Goal: Transaction & Acquisition: Obtain resource

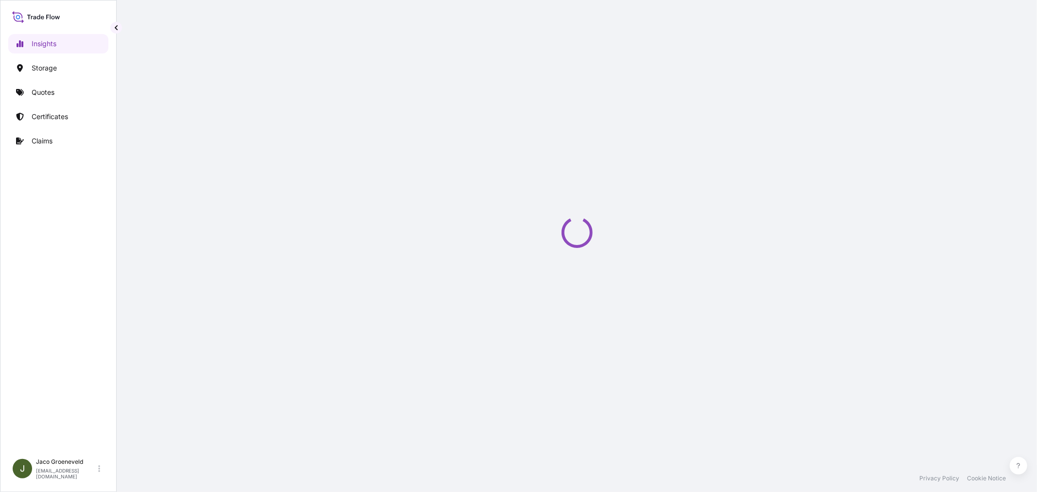
select select "2025"
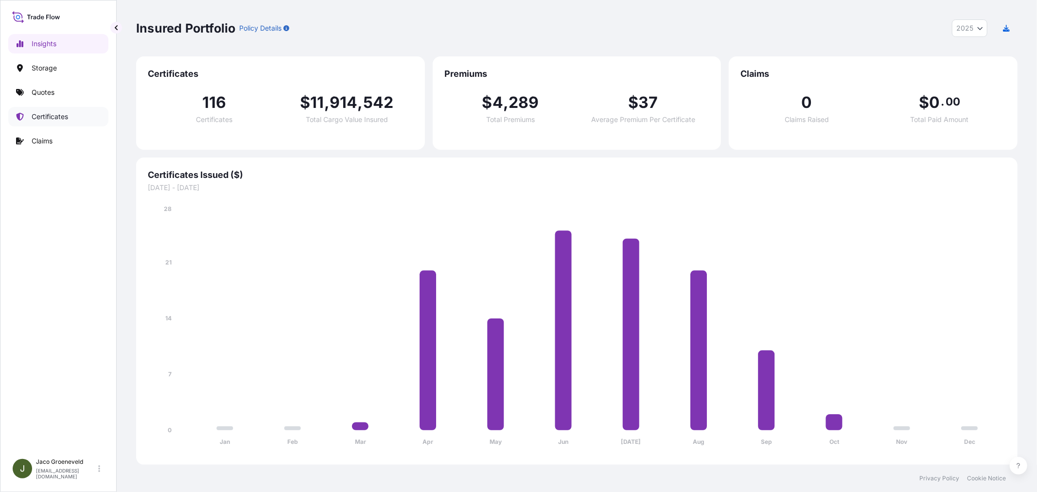
click at [62, 96] on link "Quotes" at bounding box center [58, 92] width 100 height 19
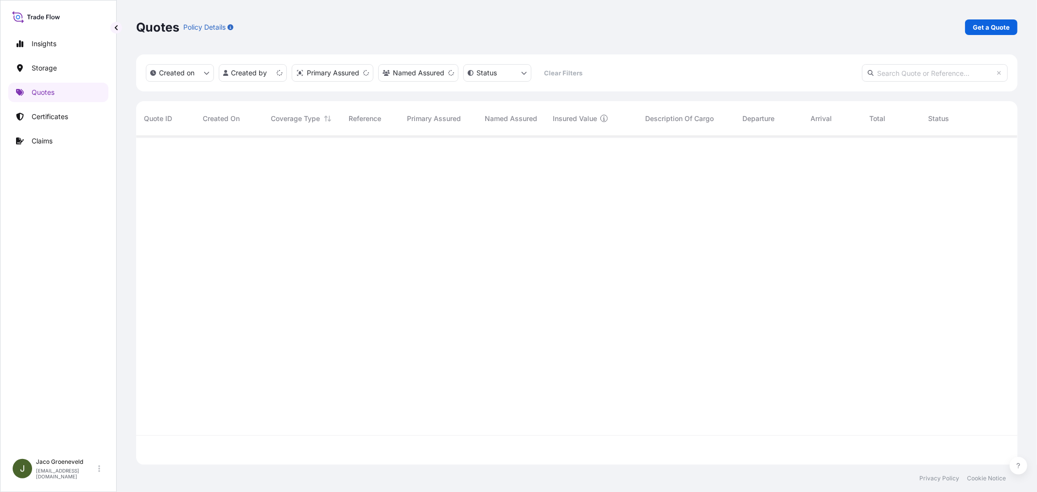
scroll to position [326, 873]
click at [237, 225] on div "69656 [DATE] [PERSON_NAME] All risks — Netherlands Heatmaster B.V., [STREET_ADD…" at bounding box center [576, 285] width 881 height 299
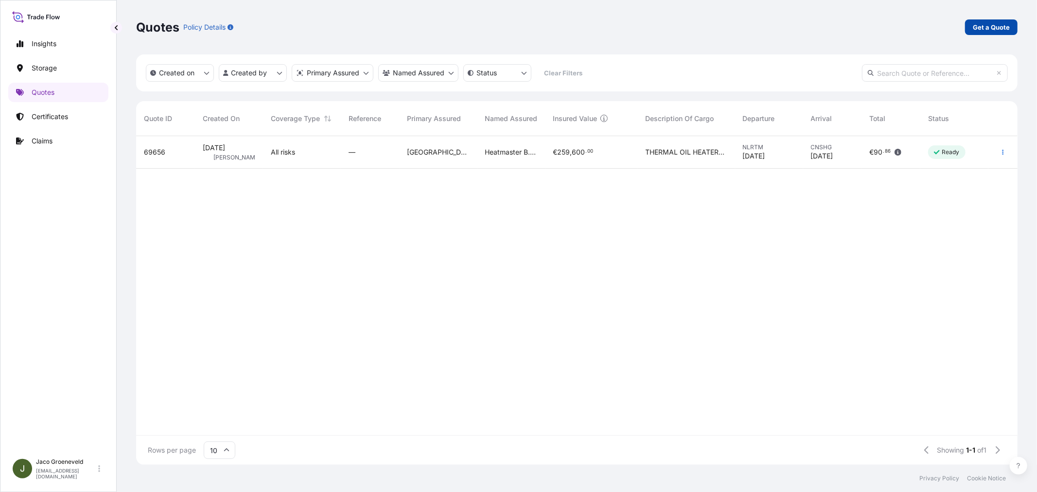
click at [994, 23] on p "Get a Quote" at bounding box center [991, 27] width 37 height 10
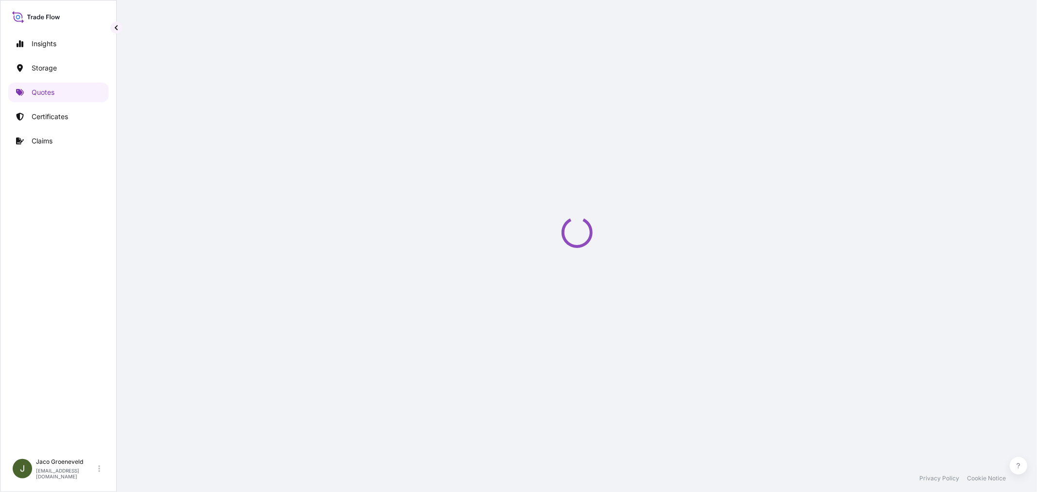
select select "Water"
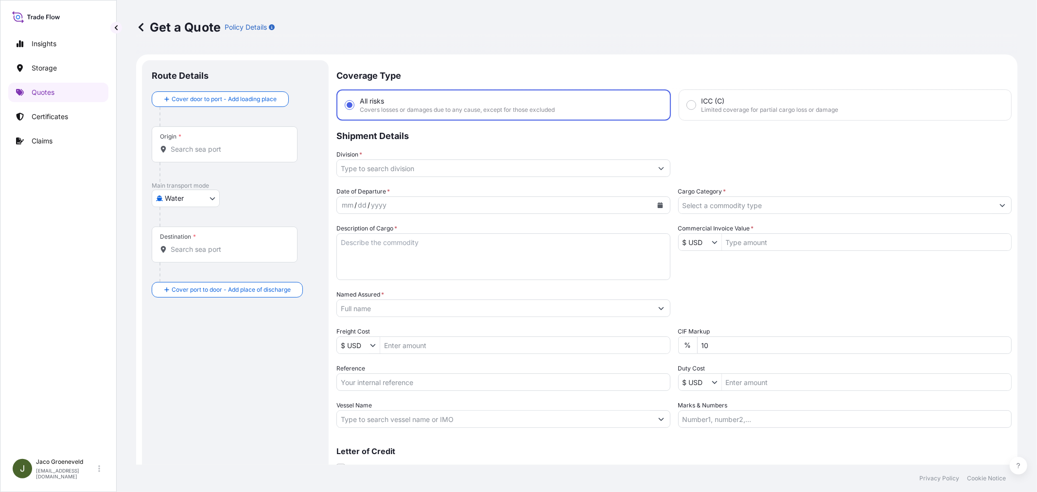
scroll to position [16, 0]
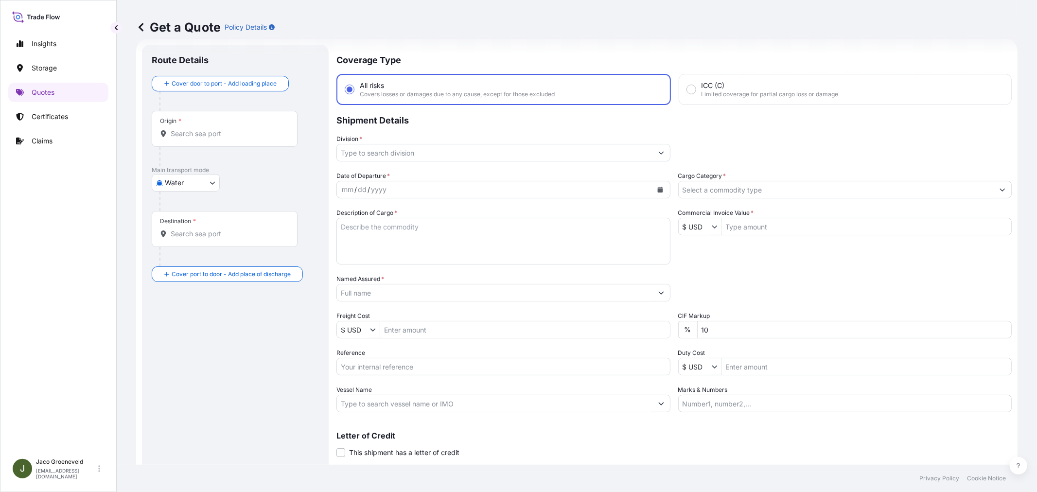
click at [475, 404] on input "Vessel Name" at bounding box center [494, 403] width 315 height 17
click at [440, 362] on input "Reference" at bounding box center [503, 366] width 334 height 17
paste input "NL1025962595"
type input "NL1025962595"
click at [366, 154] on input "Division *" at bounding box center [494, 152] width 315 height 17
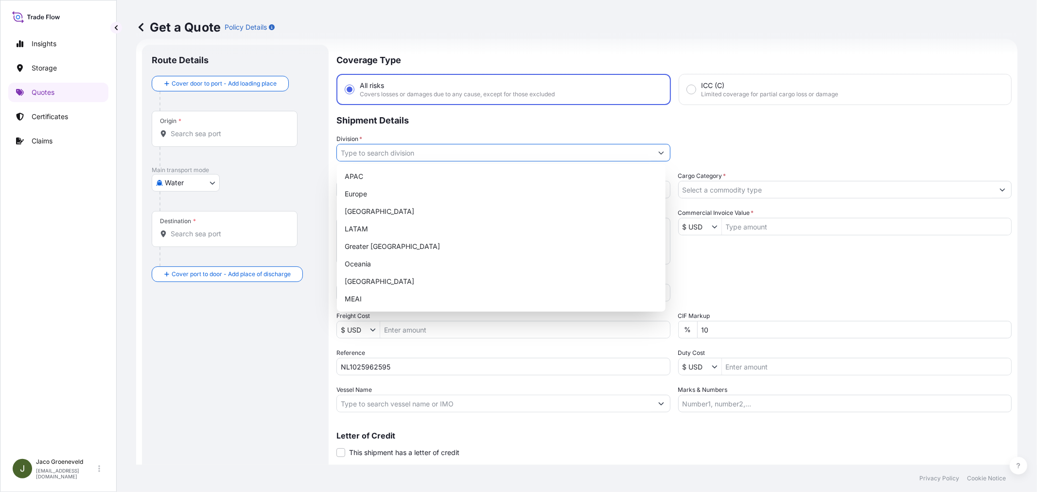
click at [200, 137] on input "Origin *" at bounding box center [228, 134] width 115 height 10
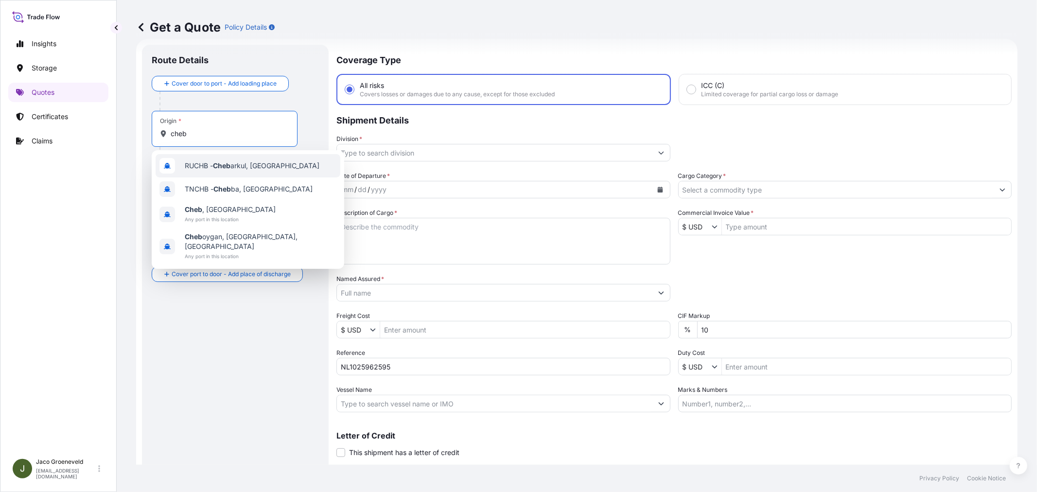
type input "cheb"
click at [299, 57] on div "Route Details" at bounding box center [235, 64] width 167 height 21
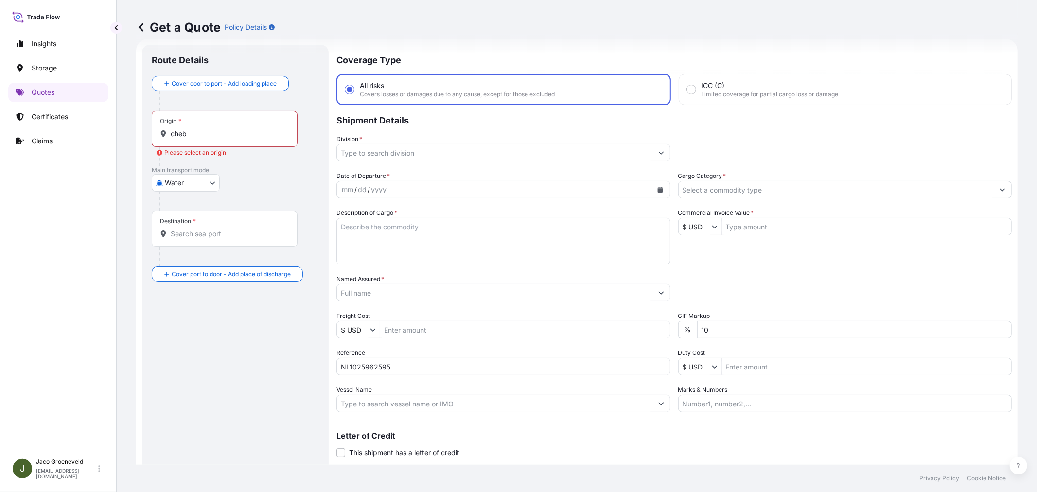
click at [190, 180] on body "4 options available. Insights Storage Quotes Certificates Claims J [PERSON_NAME…" at bounding box center [518, 246] width 1037 height 492
click at [187, 239] on span "Inland" at bounding box center [179, 243] width 19 height 10
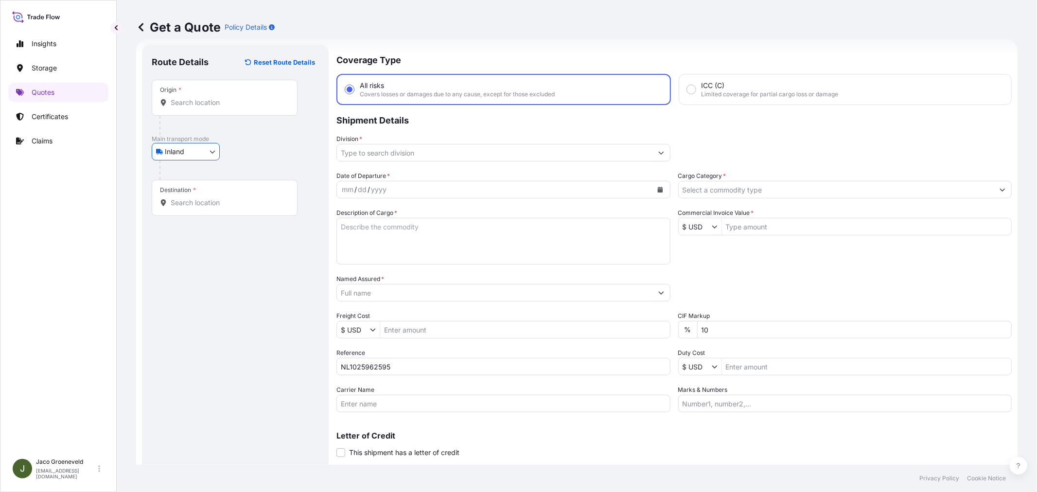
click at [197, 105] on input "Origin *" at bounding box center [228, 103] width 115 height 10
click at [196, 157] on body "0 options available. Insights Storage Quotes Certificates Claims J [PERSON_NAME…" at bounding box center [518, 246] width 1037 height 492
click at [182, 187] on div "Water" at bounding box center [186, 193] width 60 height 17
select select "Water"
click at [192, 101] on input "Place of loading" at bounding box center [228, 103] width 115 height 10
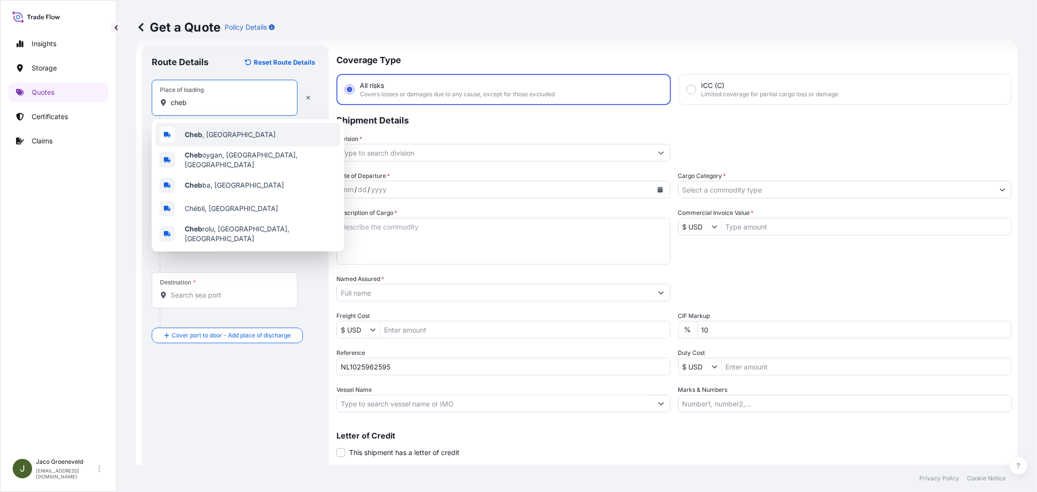
click at [231, 132] on span "Cheb , [GEOGRAPHIC_DATA]" at bounding box center [230, 135] width 91 height 10
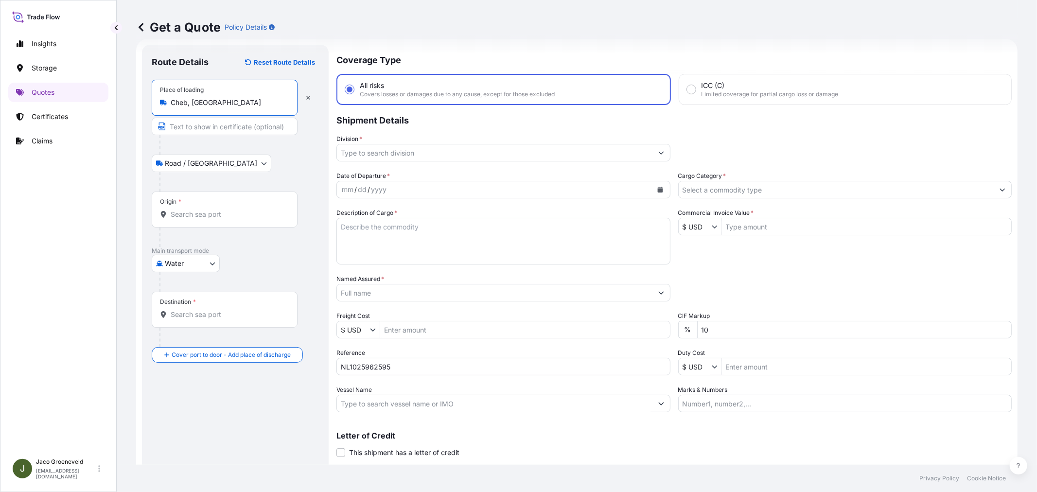
type input "Cheb, [GEOGRAPHIC_DATA]"
click at [217, 211] on input "Origin *" at bounding box center [228, 214] width 115 height 10
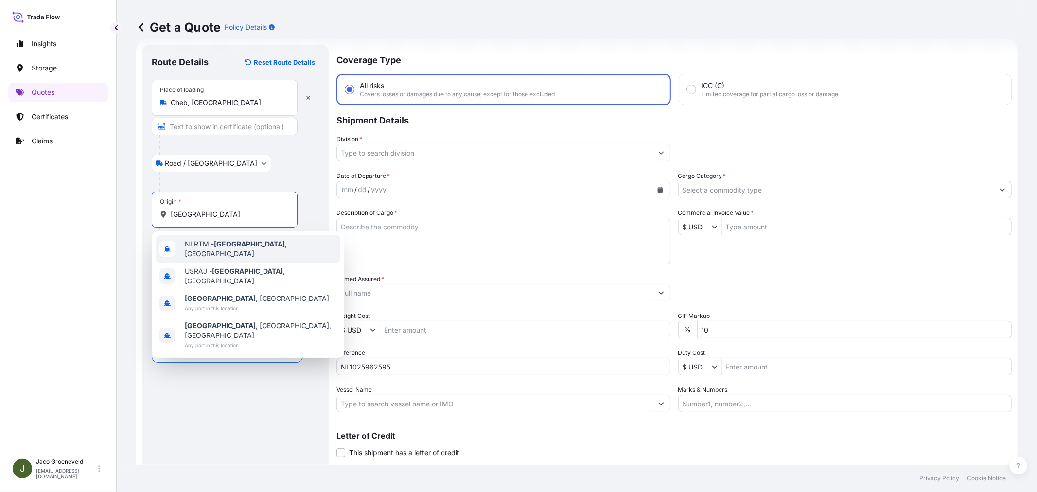
click at [211, 245] on span "NLRTM - [GEOGRAPHIC_DATA] , [GEOGRAPHIC_DATA]" at bounding box center [261, 248] width 152 height 19
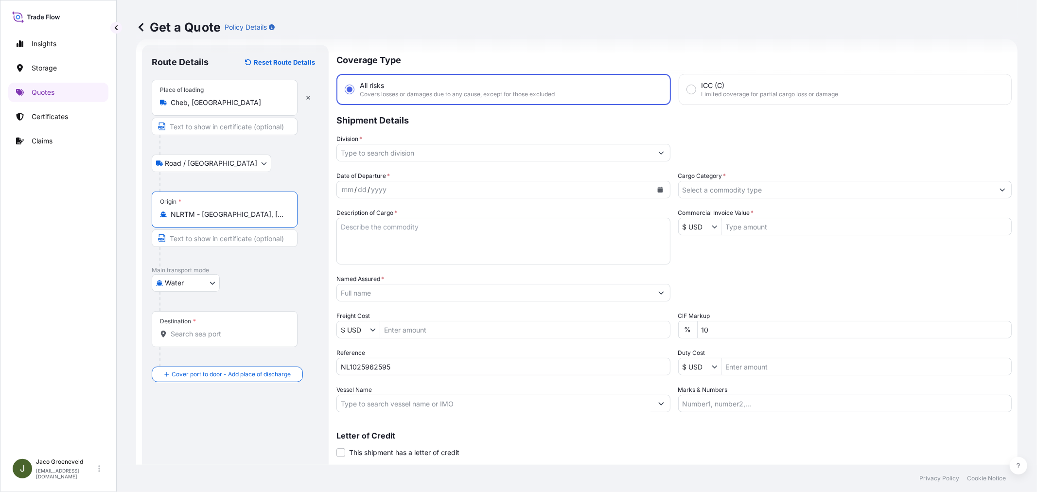
type input "NLRTM - [GEOGRAPHIC_DATA], [GEOGRAPHIC_DATA]"
click at [217, 328] on div "Destination *" at bounding box center [226, 329] width 149 height 36
click at [217, 329] on input "Destination *" at bounding box center [230, 334] width 118 height 10
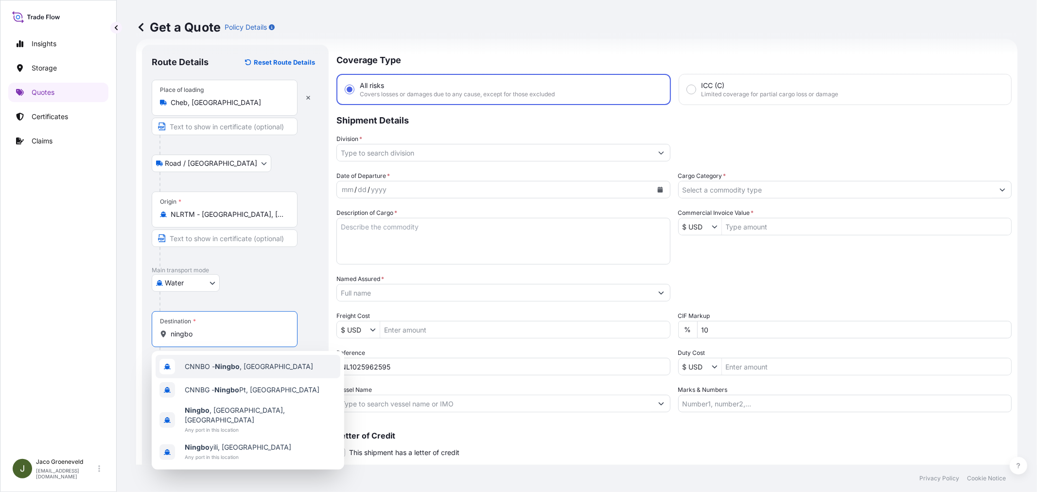
click at [248, 360] on div "CNNBO - Ningbo , [GEOGRAPHIC_DATA]" at bounding box center [248, 366] width 185 height 23
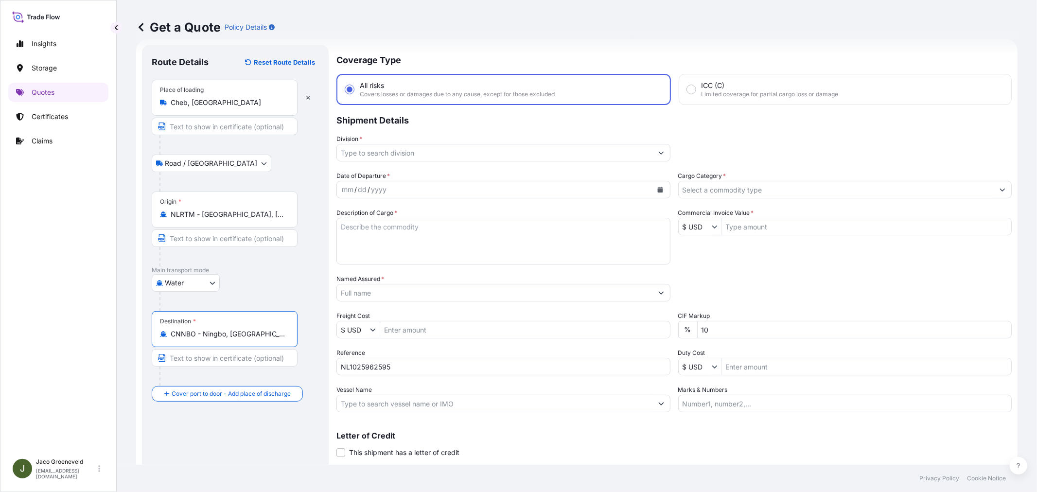
type input "CNNBO - Ningbo, [GEOGRAPHIC_DATA]"
click at [402, 406] on input "Vessel Name" at bounding box center [494, 403] width 315 height 17
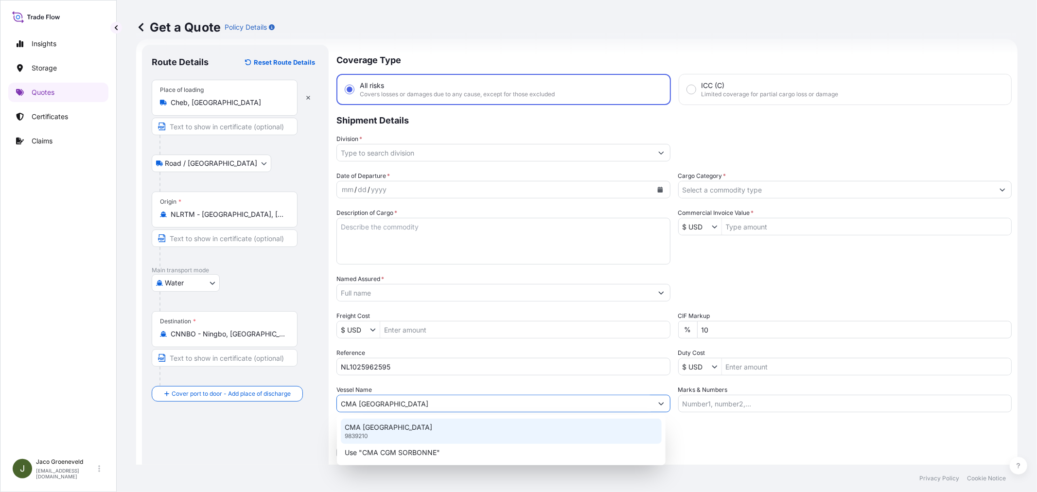
click at [426, 430] on div "CMA CGM SORBONNE 9839210" at bounding box center [501, 430] width 321 height 25
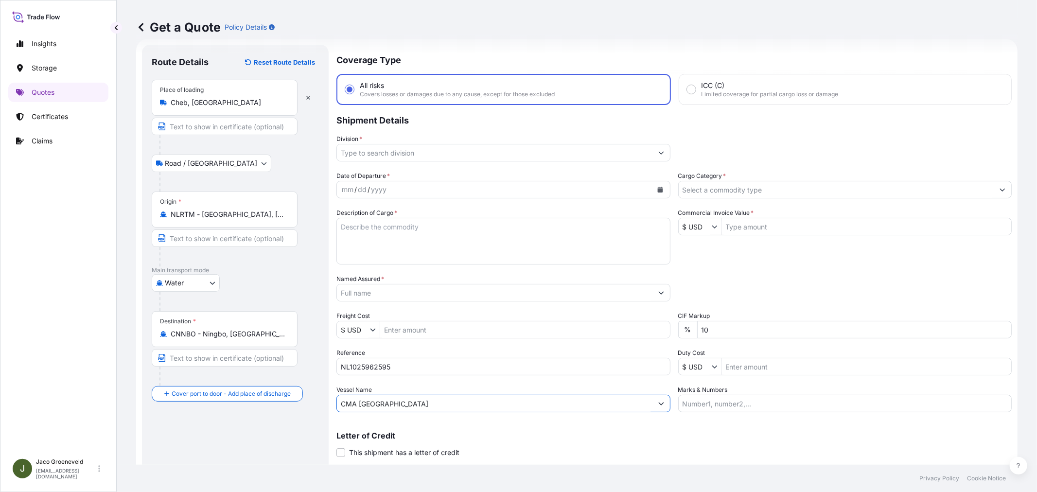
type input "CMA [GEOGRAPHIC_DATA]"
click at [407, 195] on div "mm / dd / yyyy" at bounding box center [494, 189] width 315 height 17
click at [405, 193] on div "mm / dd / yyyy" at bounding box center [494, 189] width 315 height 17
click at [647, 185] on div "mm / dd / yyyy" at bounding box center [503, 189] width 334 height 17
click at [654, 188] on button "Calendar" at bounding box center [660, 190] width 16 height 16
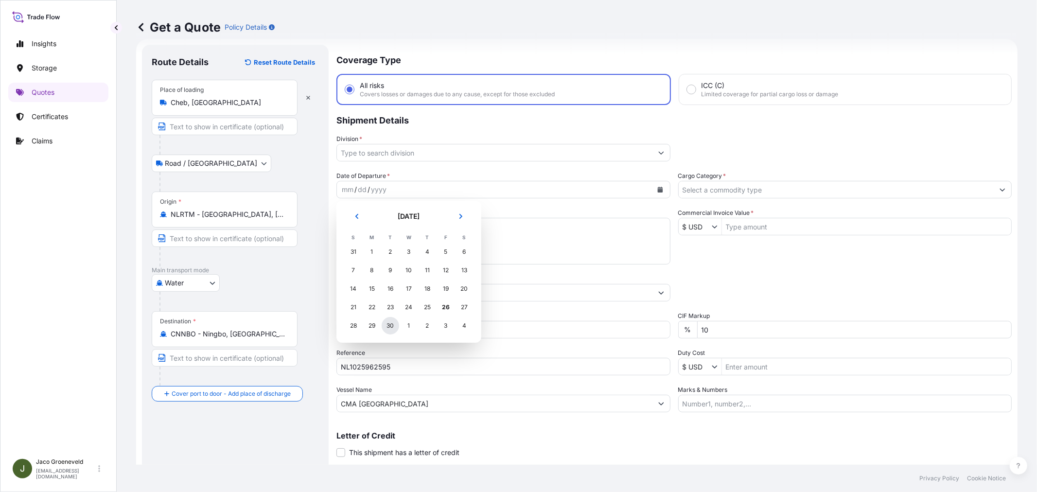
click at [390, 330] on div "30" at bounding box center [390, 325] width 17 height 17
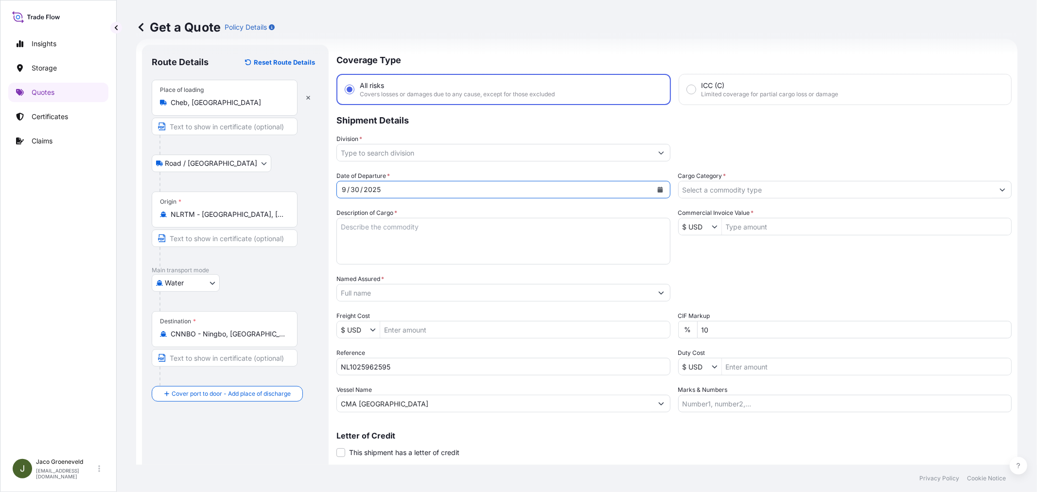
click at [400, 154] on input "Division *" at bounding box center [494, 152] width 315 height 17
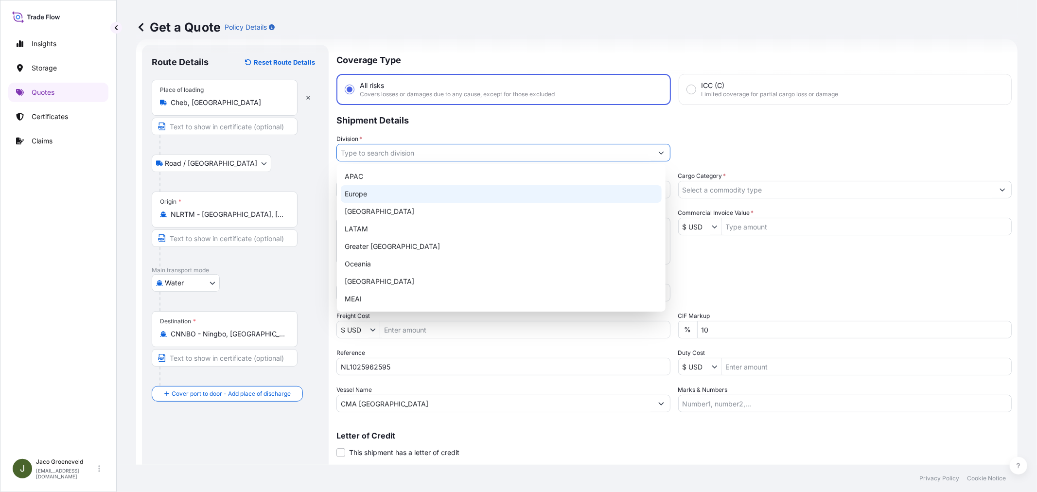
click at [373, 187] on div "Europe" at bounding box center [501, 193] width 321 height 17
type input "Europe"
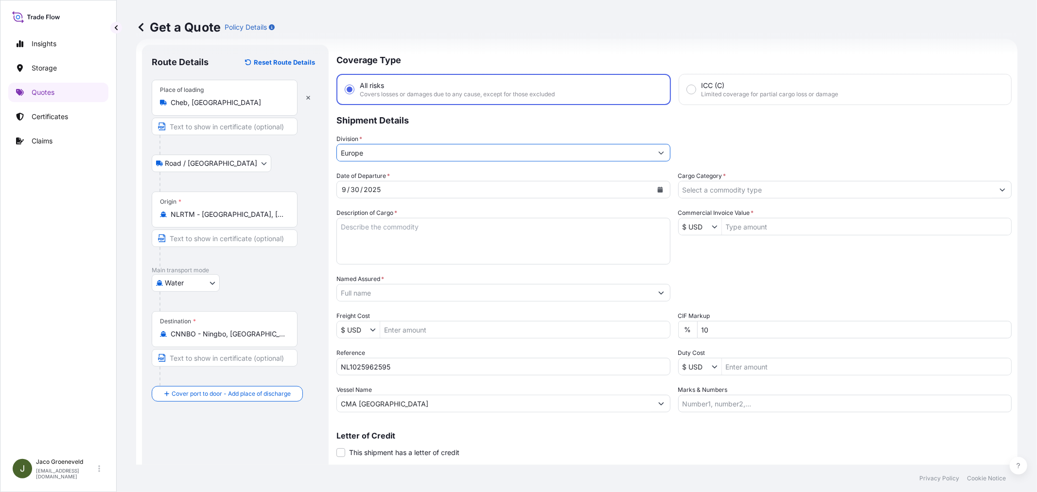
click at [769, 188] on input "Cargo Category *" at bounding box center [836, 189] width 315 height 17
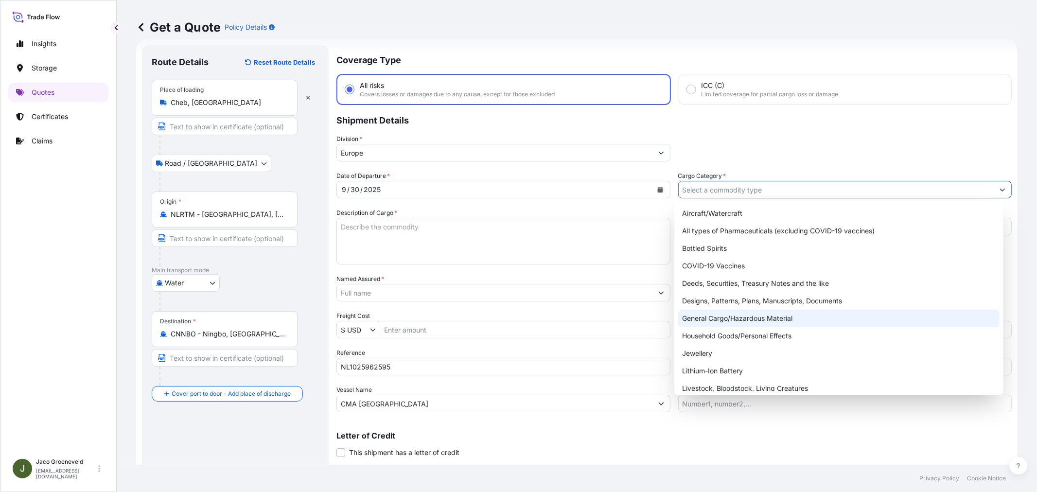
click at [722, 318] on div "General Cargo/Hazardous Material" at bounding box center [838, 318] width 321 height 17
type input "General Cargo/Hazardous Material"
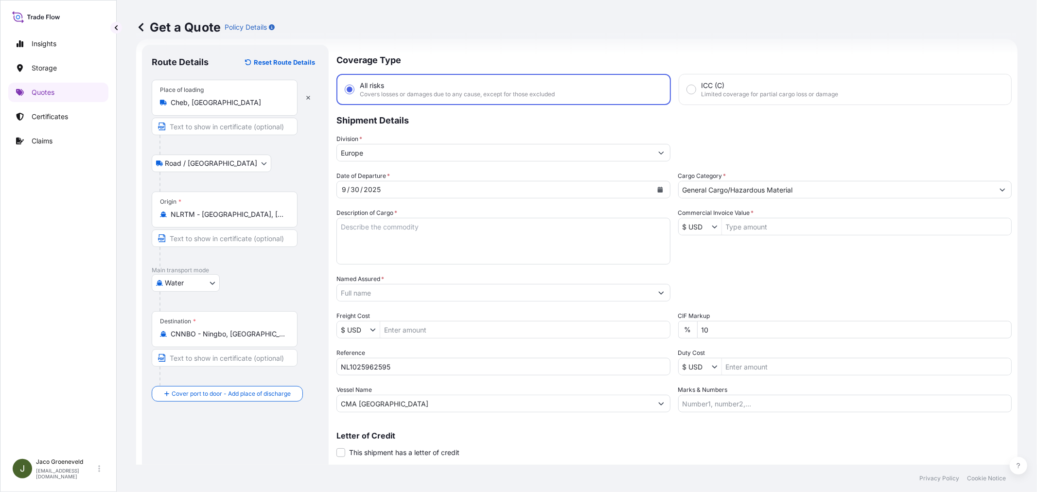
click at [381, 227] on textarea "Description of Cargo *" at bounding box center [503, 241] width 334 height 47
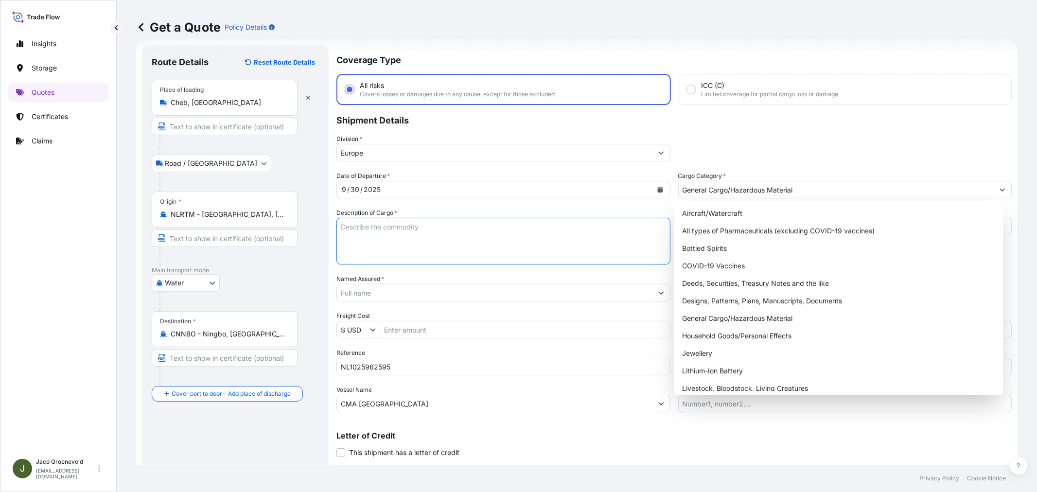
paste textarea "1 x 20ft ISO empty residue REFRIGERANT R134A"
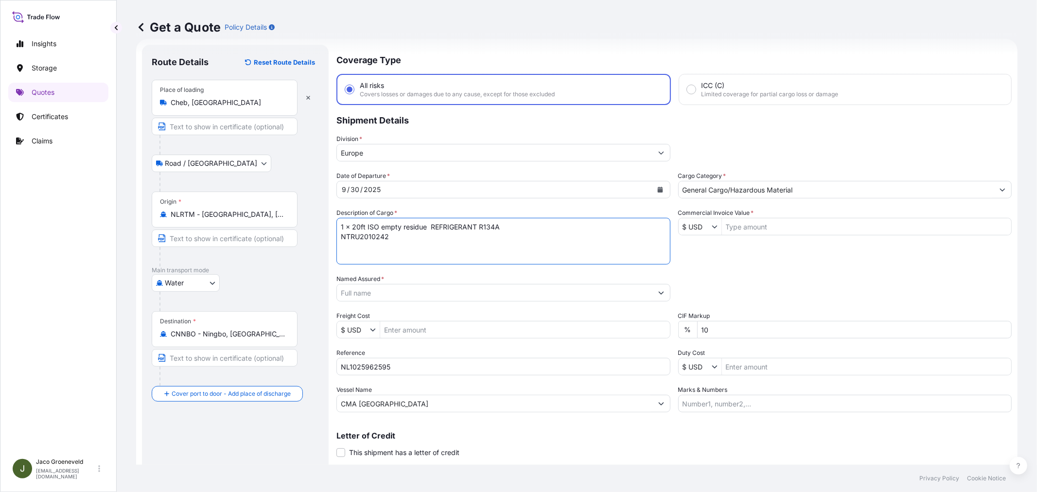
type textarea "1 x 20ft ISO empty residue REFRIGERANT R134A NTRU2010242"
click at [705, 250] on div "€ EUR" at bounding box center [708, 248] width 64 height 17
type input "€ EUR"
click at [745, 226] on input "Commercial Invoice Value *" at bounding box center [867, 226] width 290 height 17
type input "80,000"
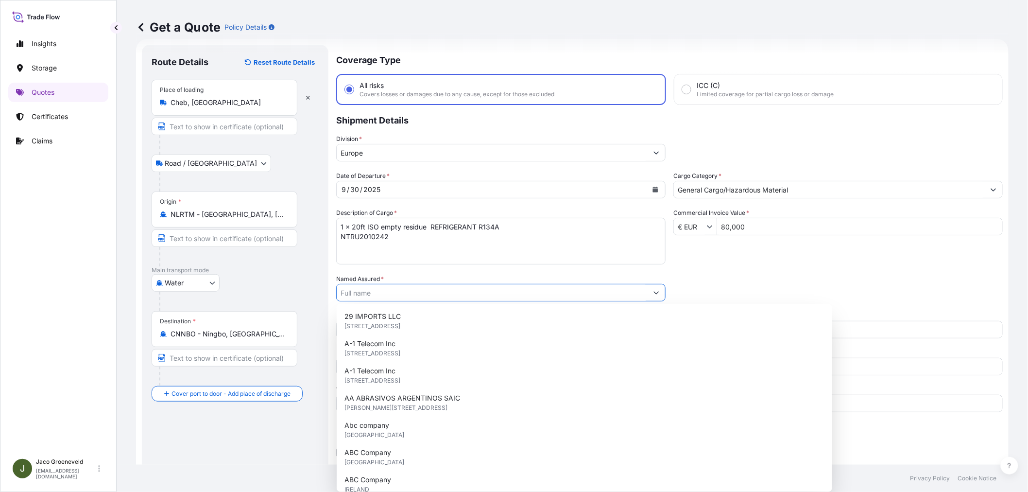
click at [771, 283] on div "Packing Category Type to search a container mode Please select a primary mode o…" at bounding box center [839, 287] width 330 height 27
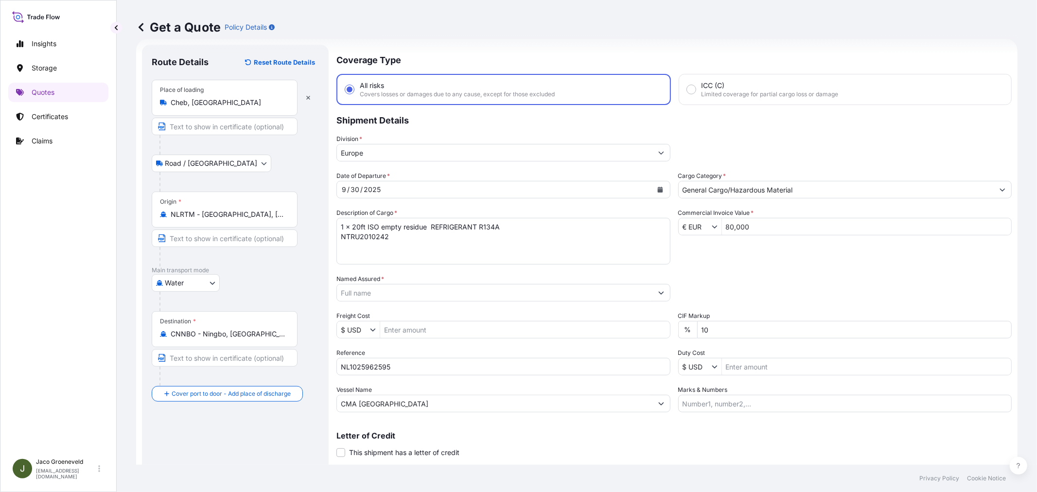
click at [553, 296] on input "Named Assured *" at bounding box center [494, 292] width 315 height 17
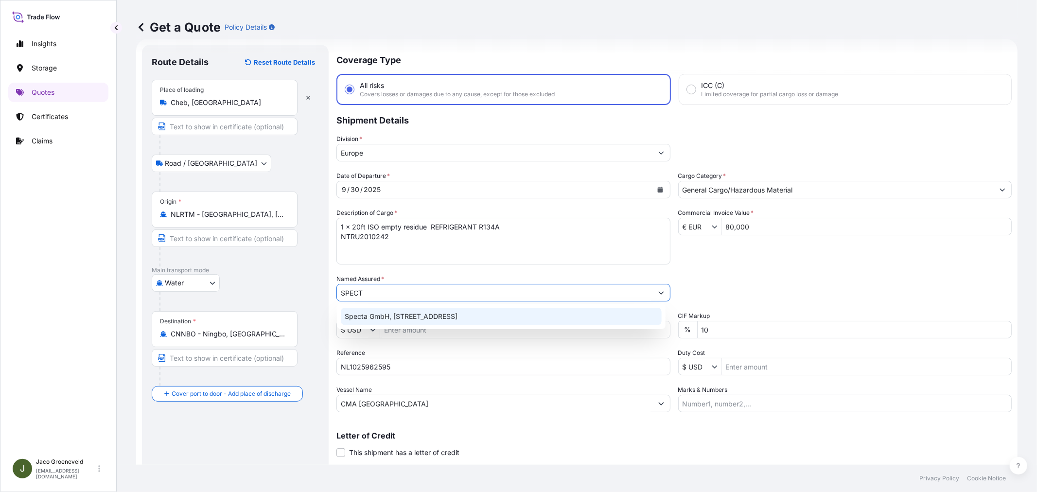
click at [457, 316] on span "Specta GmbH, [STREET_ADDRESS]" at bounding box center [401, 317] width 113 height 10
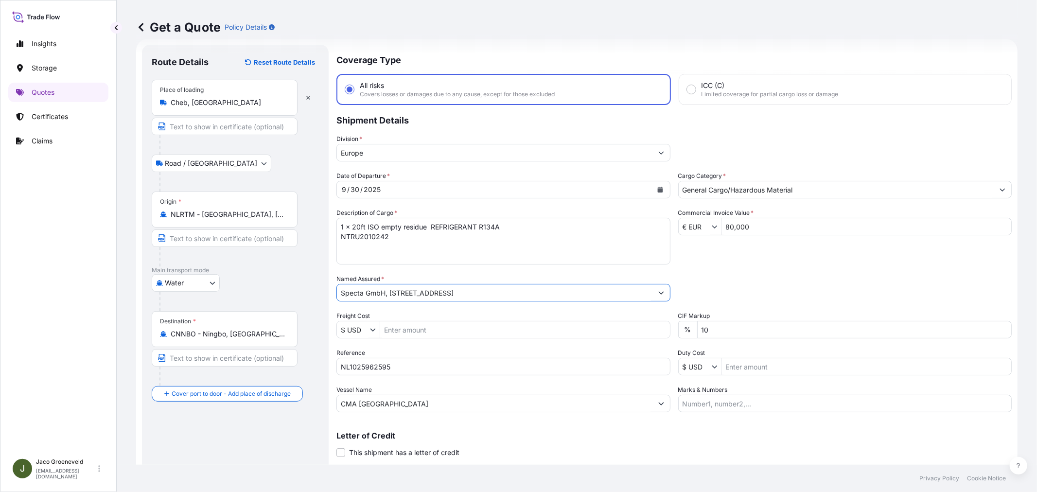
type input "Specta GmbH, [STREET_ADDRESS]"
click at [654, 453] on div "Letter of Credit This shipment has a letter of credit Letter of credit * Letter…" at bounding box center [673, 445] width 675 height 26
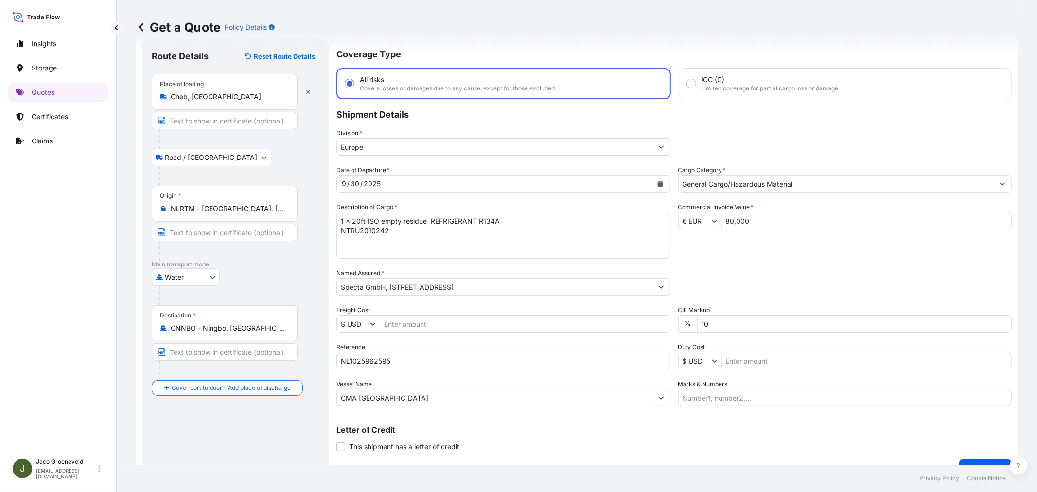
scroll to position [40, 0]
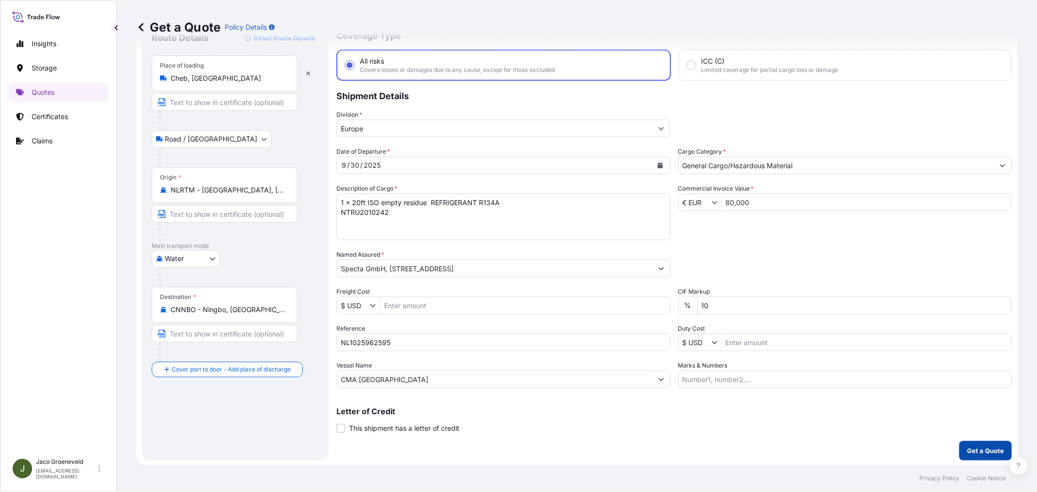
click at [975, 441] on button "Get a Quote" at bounding box center [985, 450] width 52 height 19
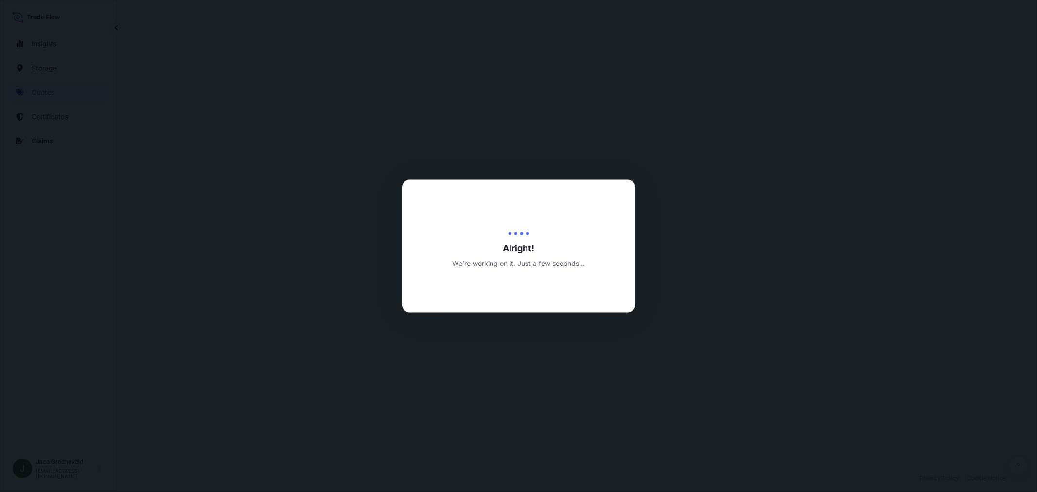
select select "Road / [GEOGRAPHIC_DATA]"
select select "Water"
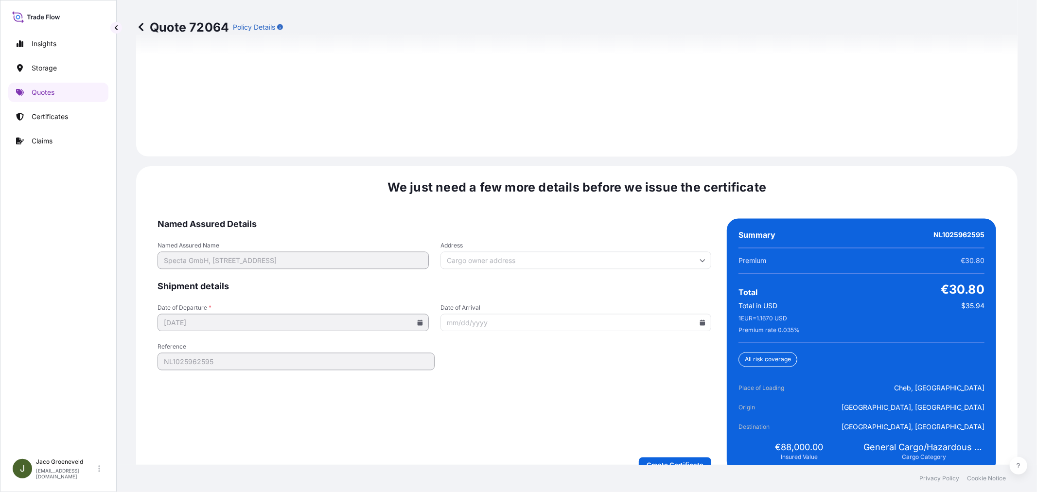
scroll to position [1428, 0]
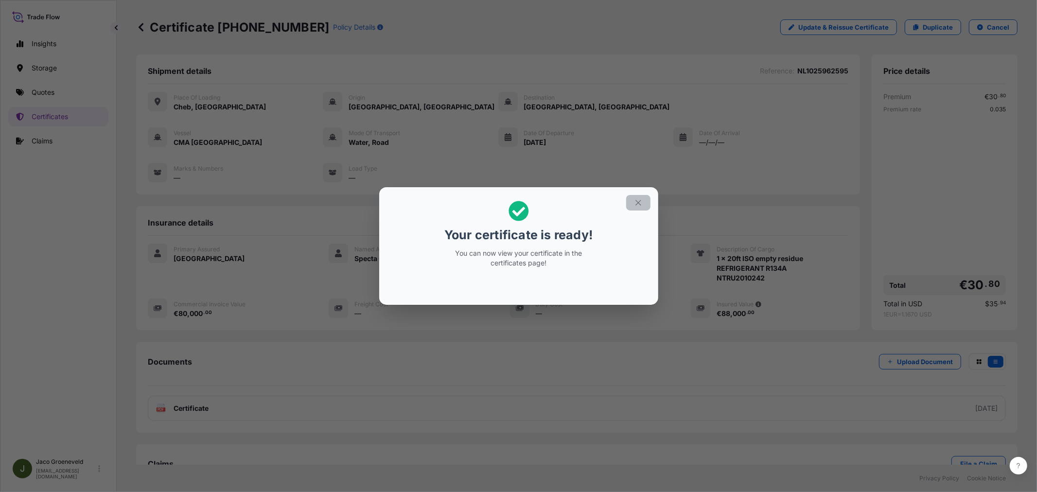
click at [636, 200] on icon "button" at bounding box center [638, 202] width 9 height 9
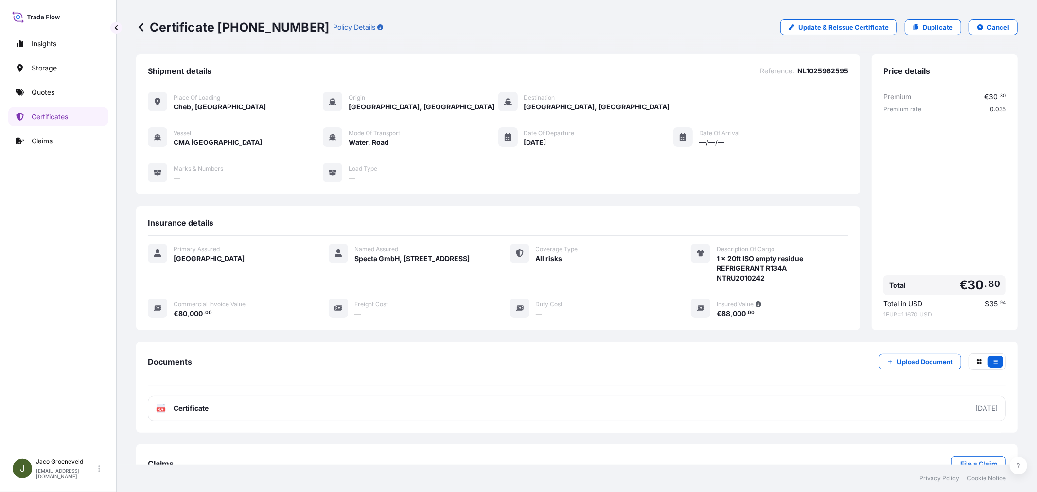
click at [224, 392] on div "Documents Upload Document PDF Certificate [DATE]" at bounding box center [577, 387] width 858 height 68
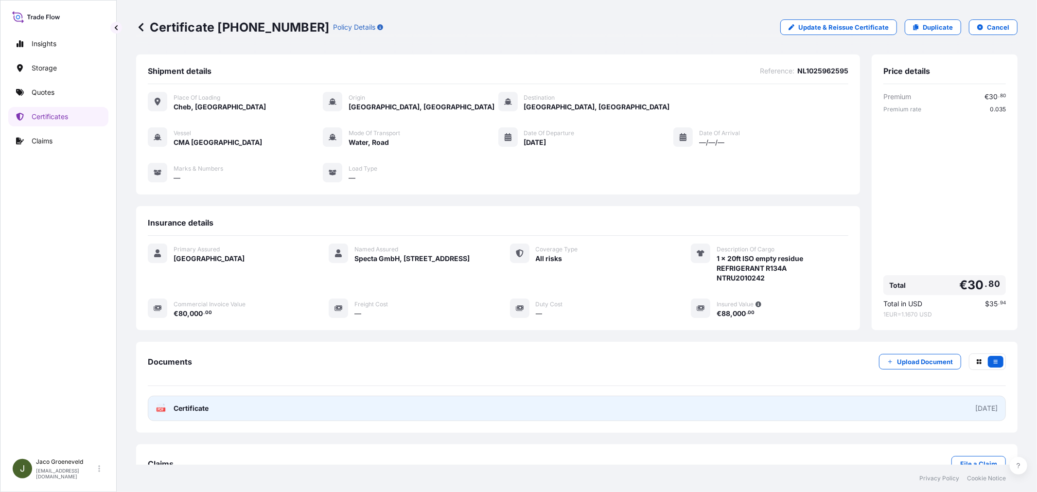
click at [216, 405] on link "PDF Certificate [DATE]" at bounding box center [577, 408] width 858 height 25
